Goal: Task Accomplishment & Management: Manage account settings

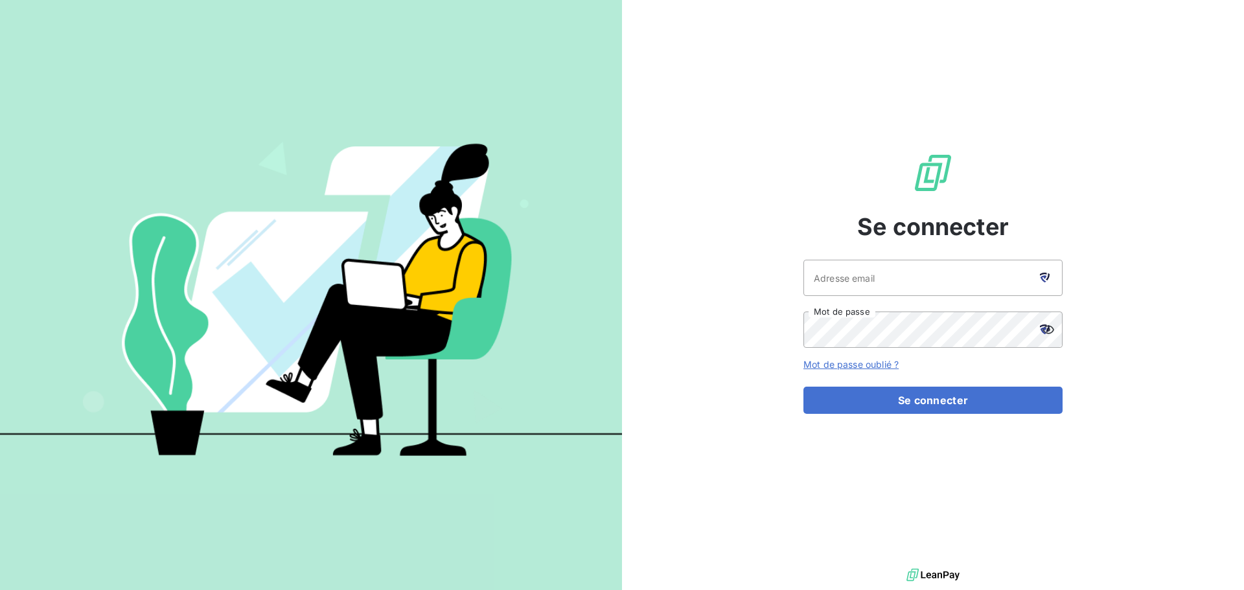
click at [1049, 273] on icon at bounding box center [1045, 278] width 10 height 10
click at [1044, 280] on icon at bounding box center [1045, 278] width 10 height 10
type input "gsourimant@cip.bzh"
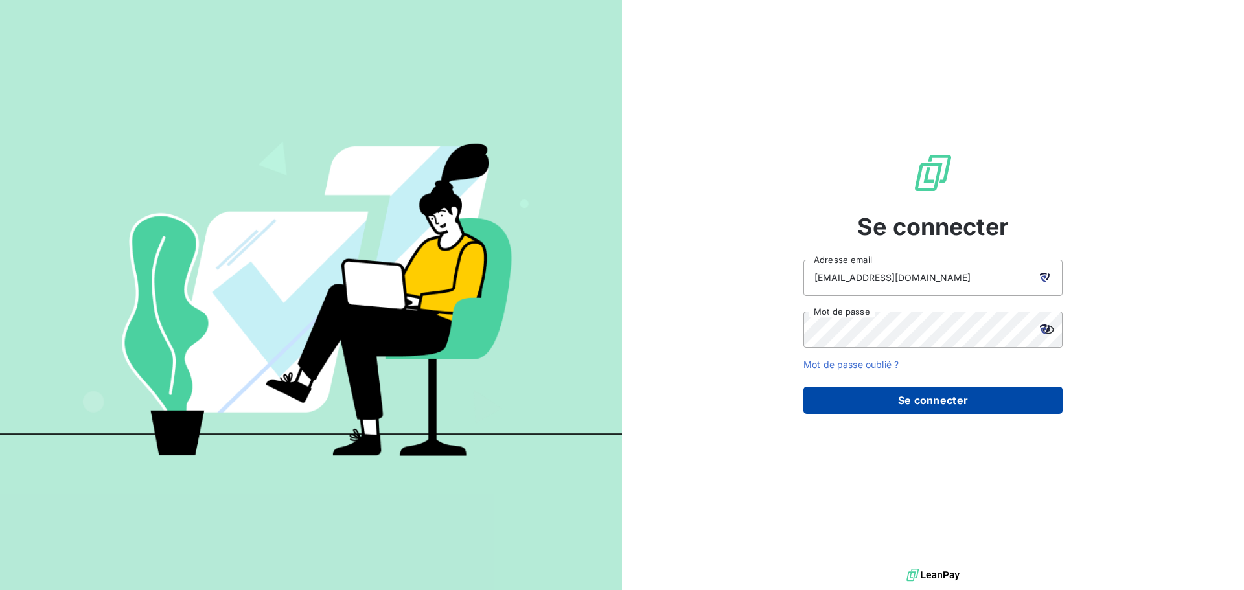
click at [921, 395] on button "Se connecter" at bounding box center [932, 400] width 259 height 27
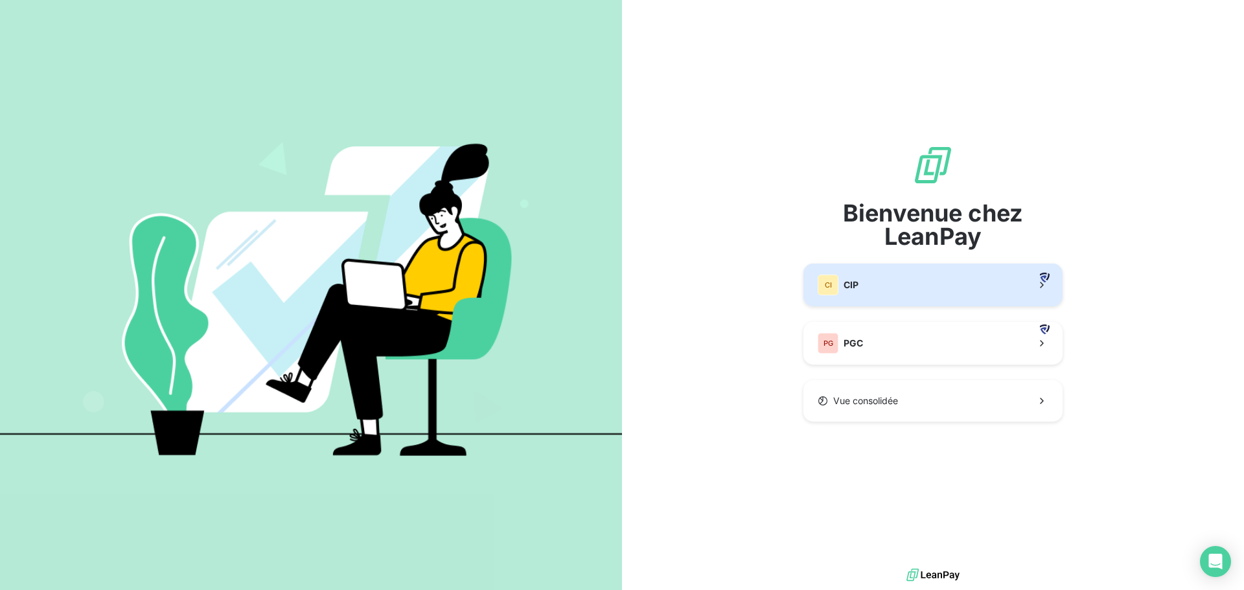
click at [941, 278] on button "CI CIP" at bounding box center [932, 285] width 259 height 43
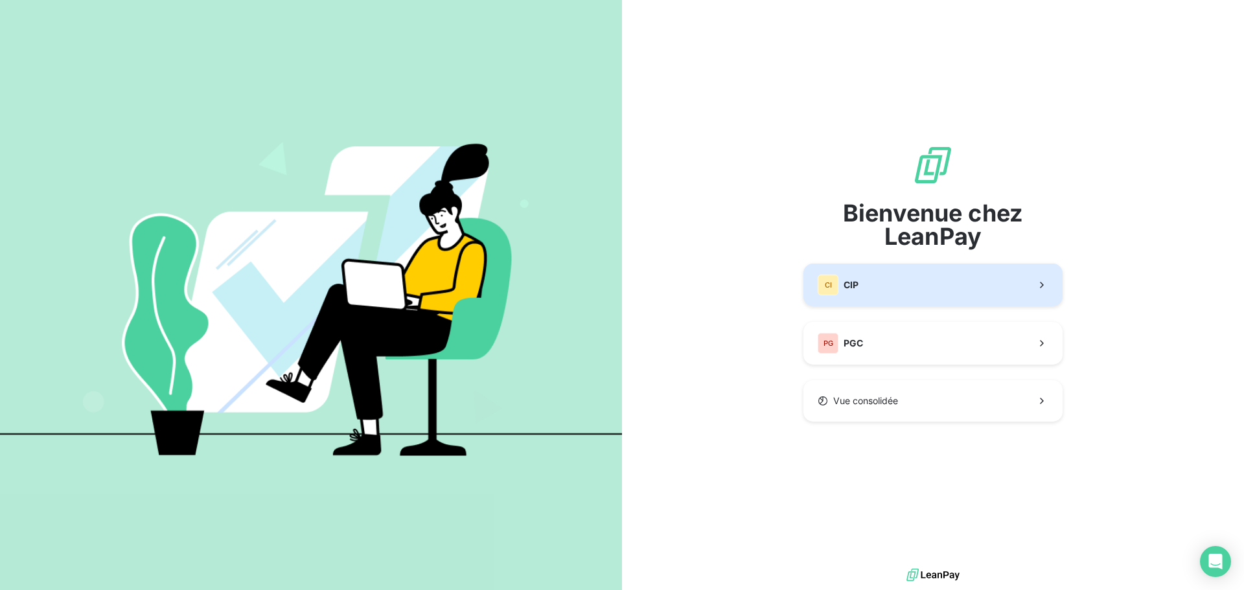
click at [949, 289] on button "CI CIP" at bounding box center [932, 285] width 259 height 43
